Goal: Book appointment/travel/reservation

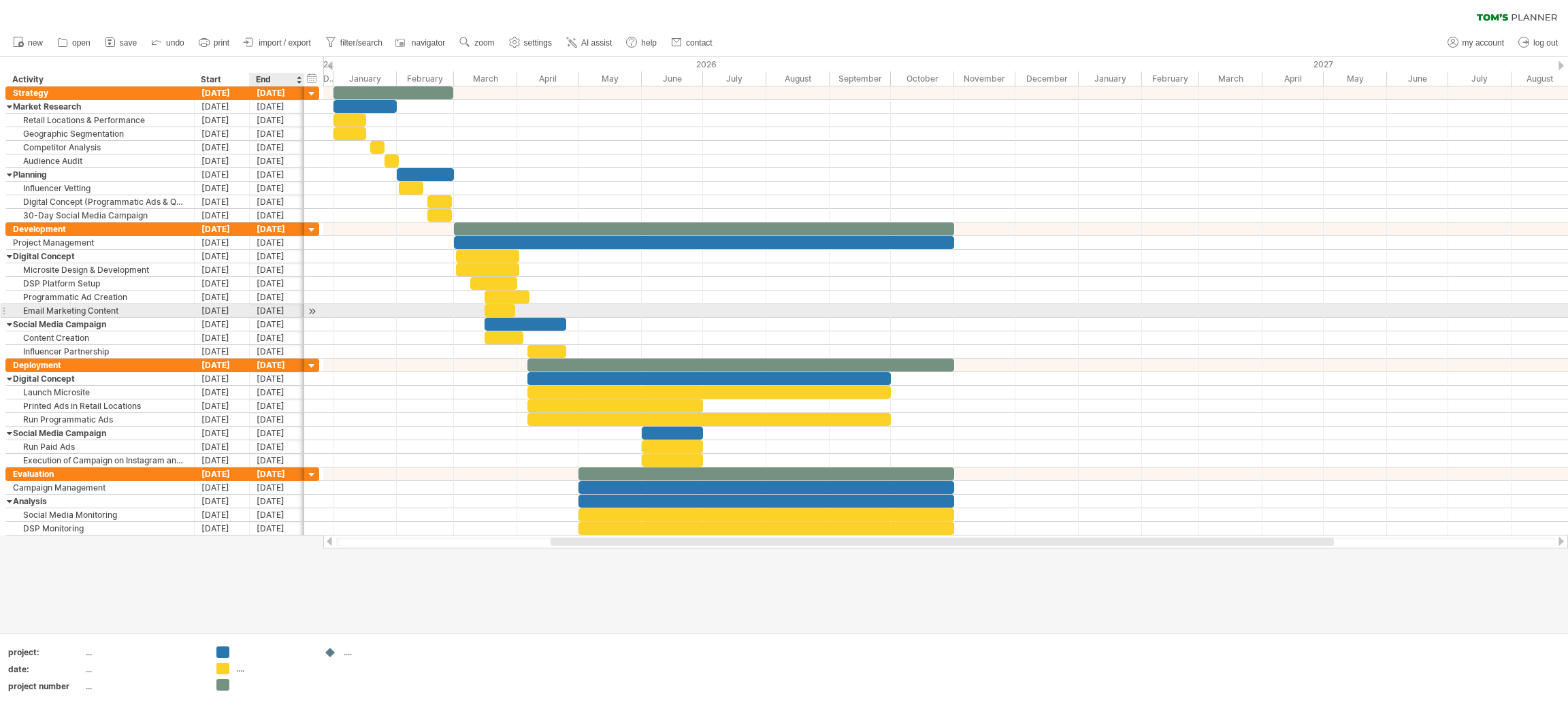
click at [256, 308] on div "[DATE]" at bounding box center [277, 311] width 55 height 13
click at [375, 325] on link "next" at bounding box center [380, 330] width 10 height 10
click at [369, 329] on div "[DATE]" at bounding box center [326, 331] width 98 height 10
click at [375, 329] on link "next" at bounding box center [380, 330] width 10 height 10
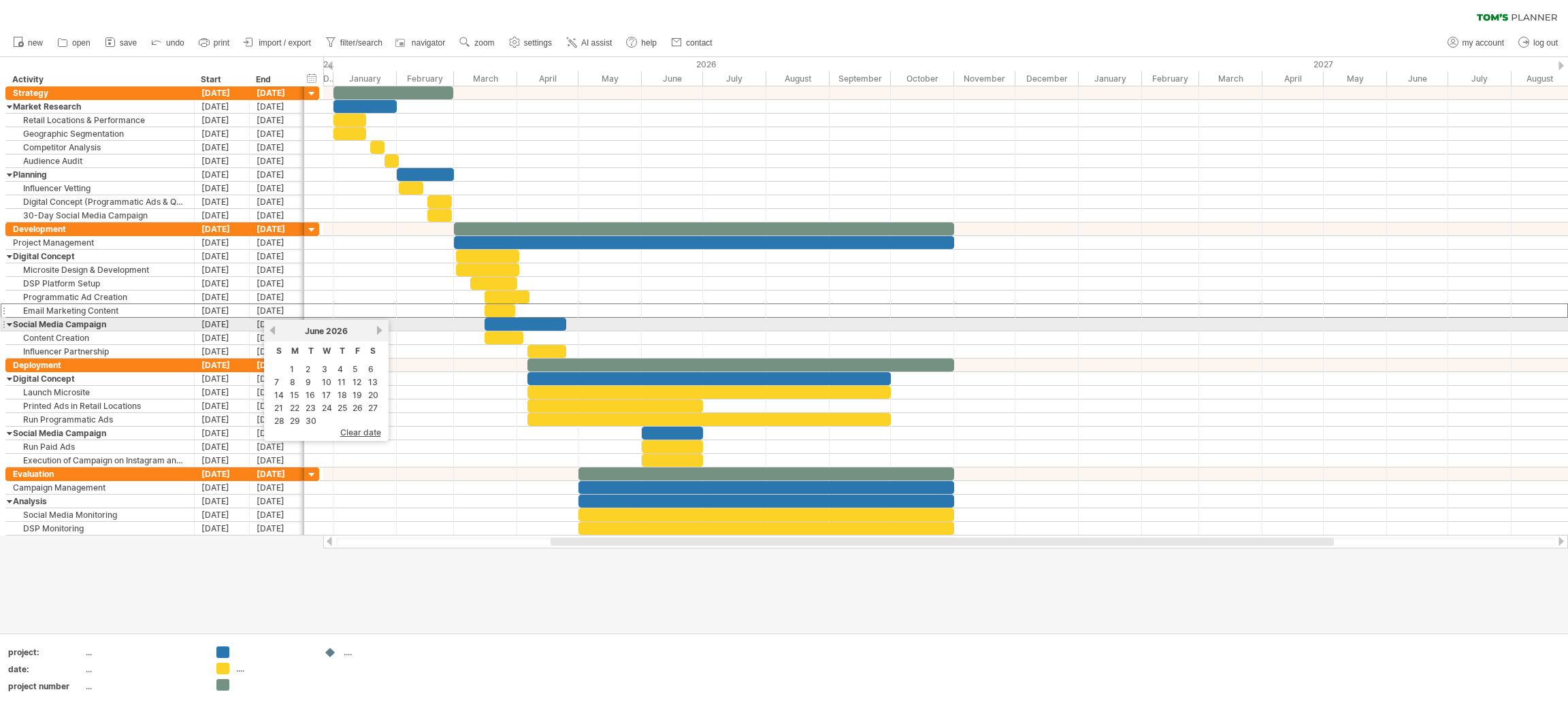
click at [375, 329] on link "next" at bounding box center [380, 330] width 10 height 10
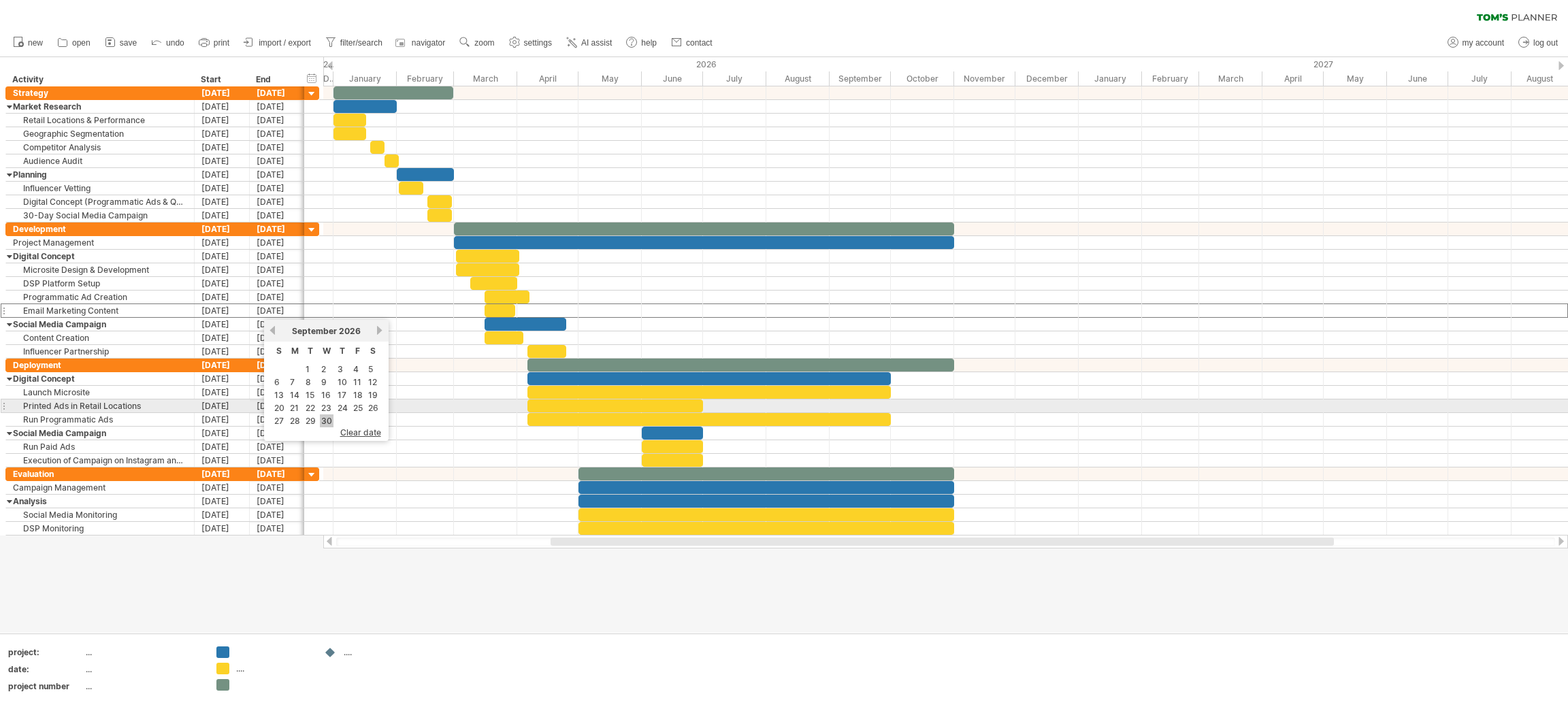
click at [326, 414] on link "30" at bounding box center [326, 421] width 13 height 13
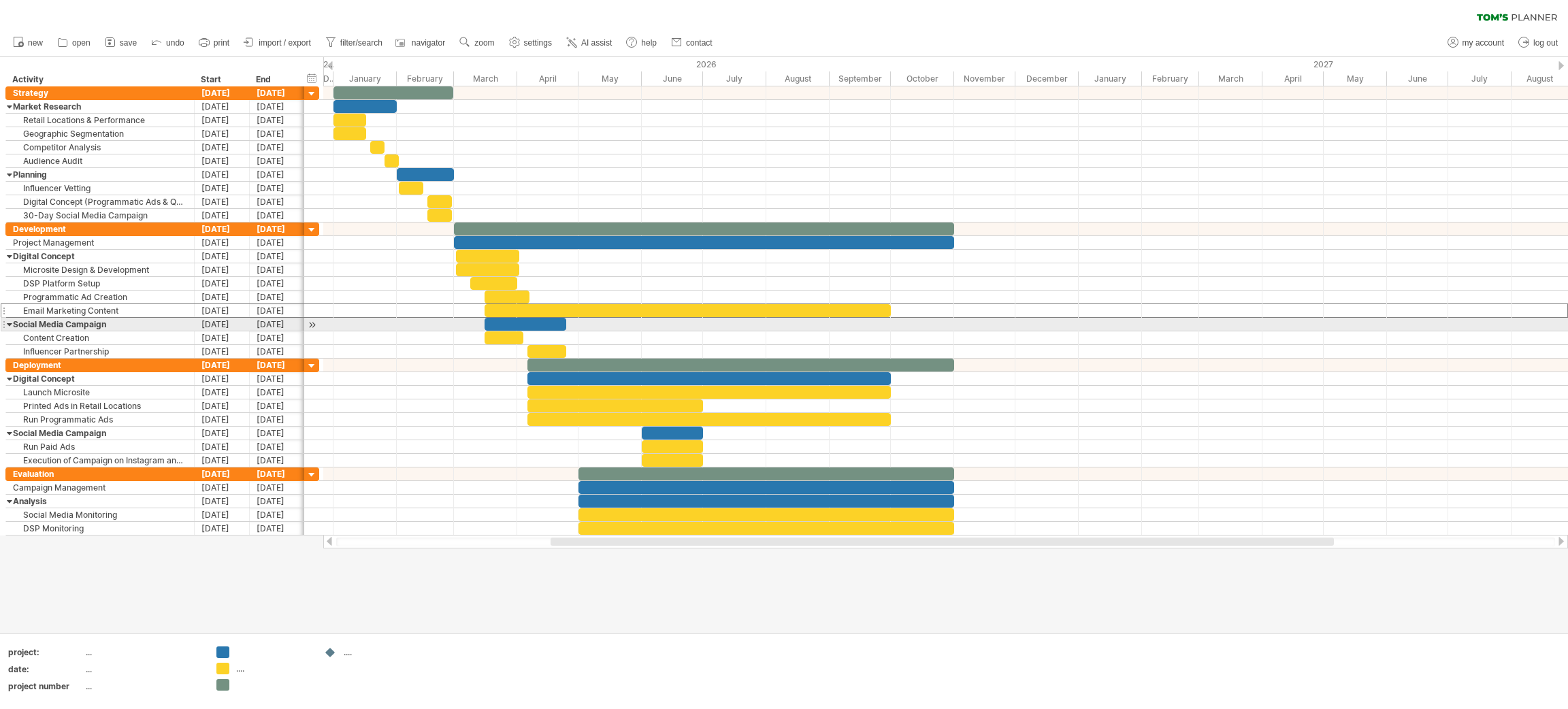
click at [456, 330] on div at bounding box center [946, 324] width 1245 height 13
